Goal: Information Seeking & Learning: Check status

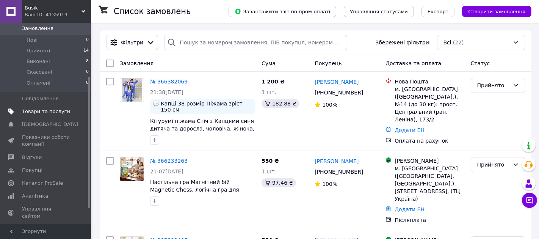
scroll to position [82, 0]
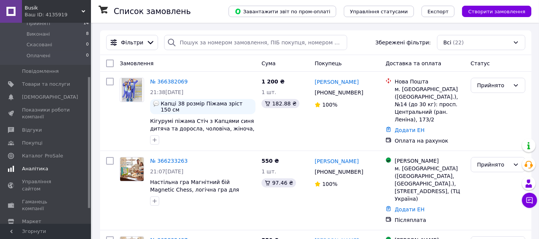
click at [47, 169] on span "Аналітика" at bounding box center [46, 168] width 48 height 7
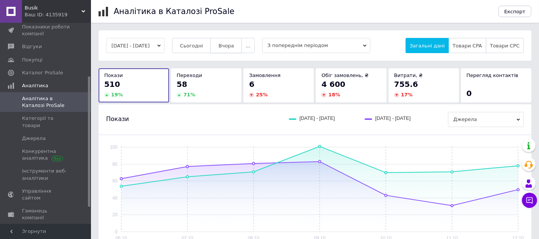
click at [234, 48] on span "Вчора" at bounding box center [226, 46] width 16 height 6
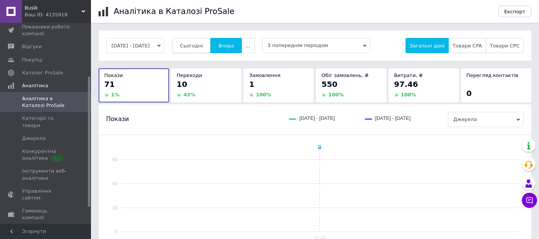
click at [211, 45] on button "Сьогодні" at bounding box center [191, 45] width 39 height 15
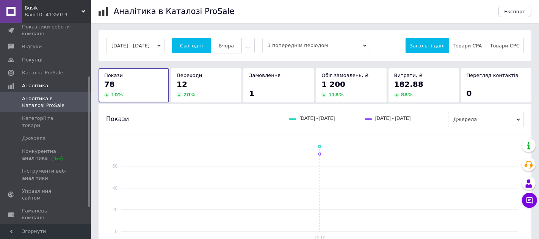
click at [234, 48] on span "Вчора" at bounding box center [226, 46] width 16 height 6
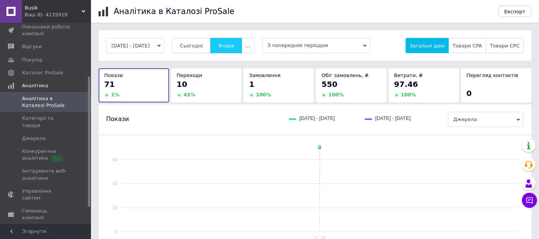
click at [224, 47] on button "Вчора" at bounding box center [225, 45] width 31 height 15
click at [203, 47] on span "Сьогодні" at bounding box center [191, 46] width 23 height 6
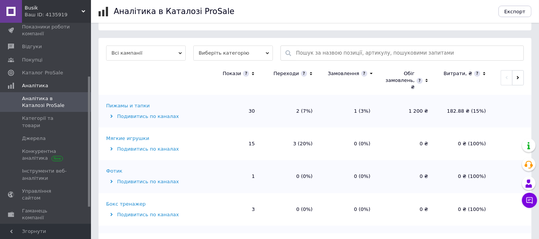
scroll to position [227, 0]
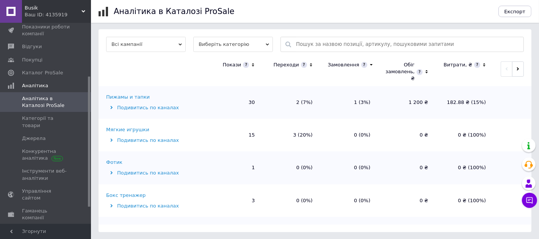
click at [143, 127] on div "Мягкие игрушки" at bounding box center [127, 129] width 43 height 7
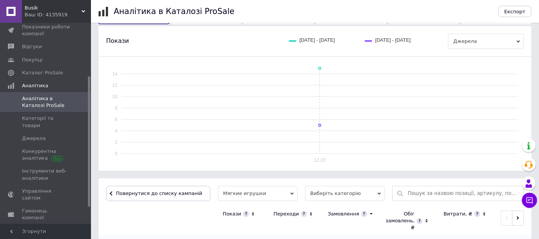
scroll to position [154, 0]
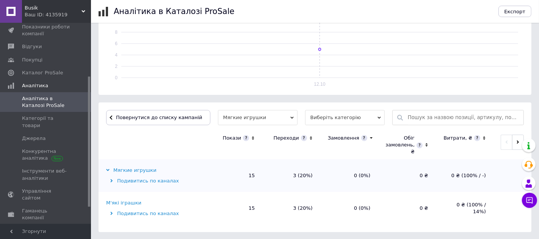
click at [131, 202] on div "М'які іграшки" at bounding box center [123, 202] width 35 height 7
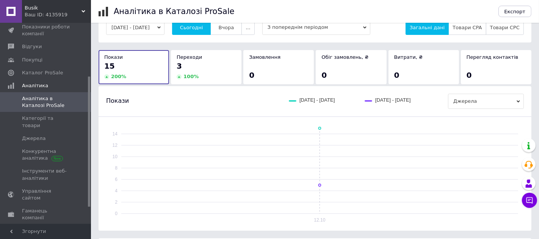
scroll to position [0, 0]
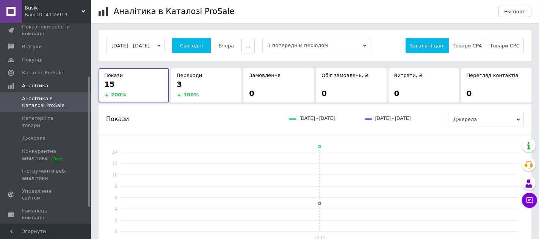
click at [250, 47] on span "..." at bounding box center [248, 46] width 5 height 6
click at [243, 88] on span "2 тижні" at bounding box center [233, 90] width 20 height 6
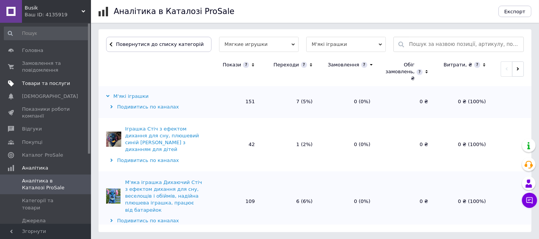
click at [43, 82] on span "Товари та послуги" at bounding box center [46, 83] width 48 height 7
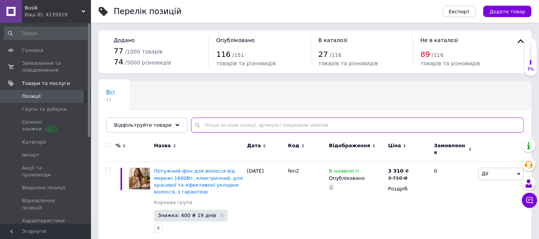
click at [240, 124] on input "text" at bounding box center [357, 125] width 333 height 15
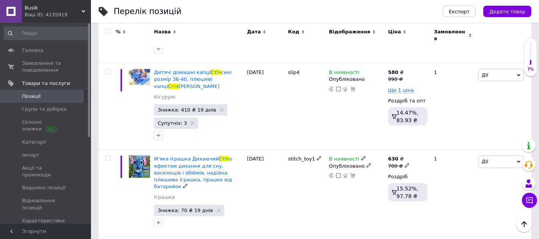
scroll to position [453, 0]
type input "стіч"
click at [337, 172] on icon at bounding box center [338, 174] width 5 height 5
click at [68, 69] on span "Замовлення та повідомлення" at bounding box center [46, 67] width 48 height 14
